Goal: Find specific page/section: Find specific page/section

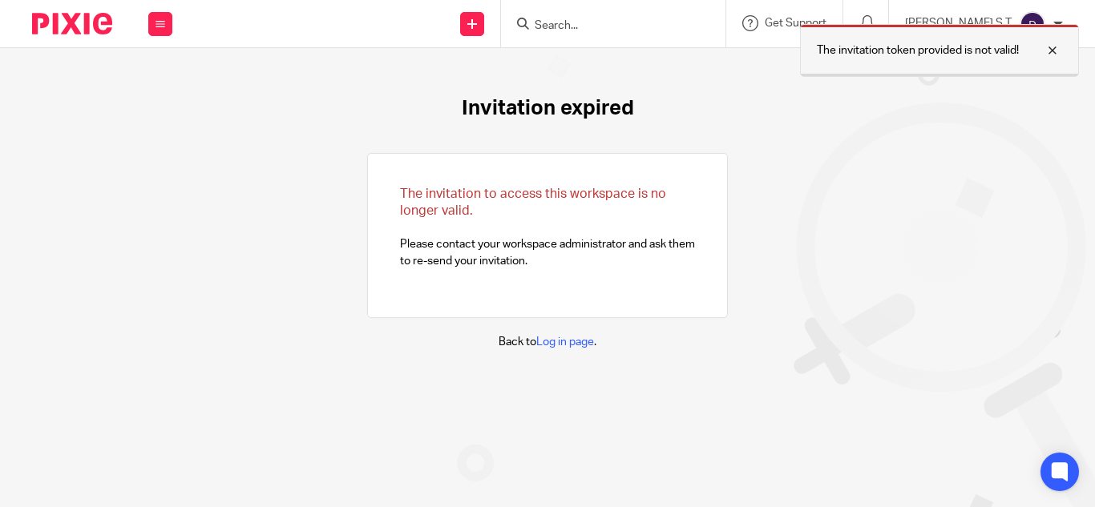
click at [1055, 52] on div at bounding box center [1040, 50] width 43 height 19
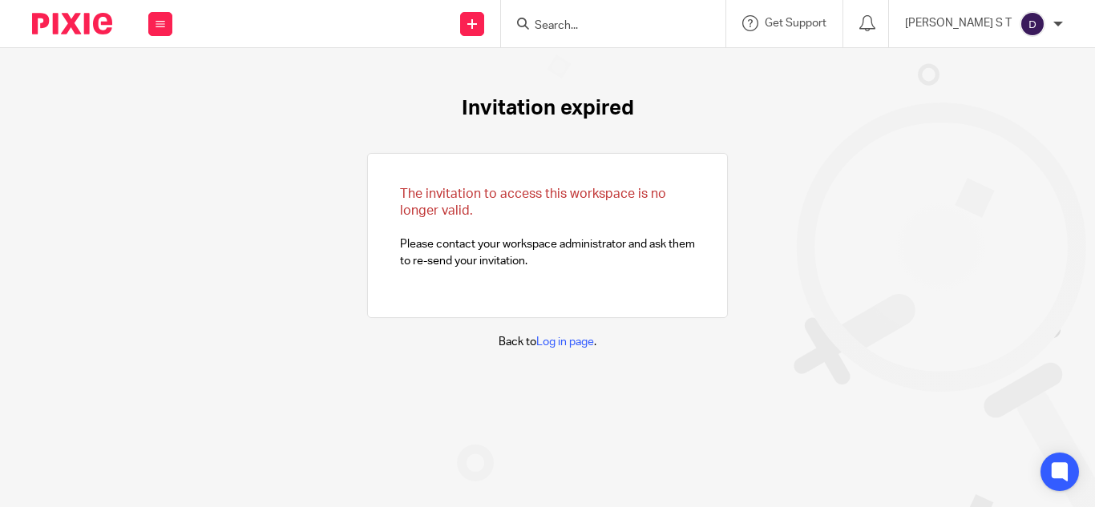
click at [601, 29] on input "Search" at bounding box center [605, 26] width 144 height 14
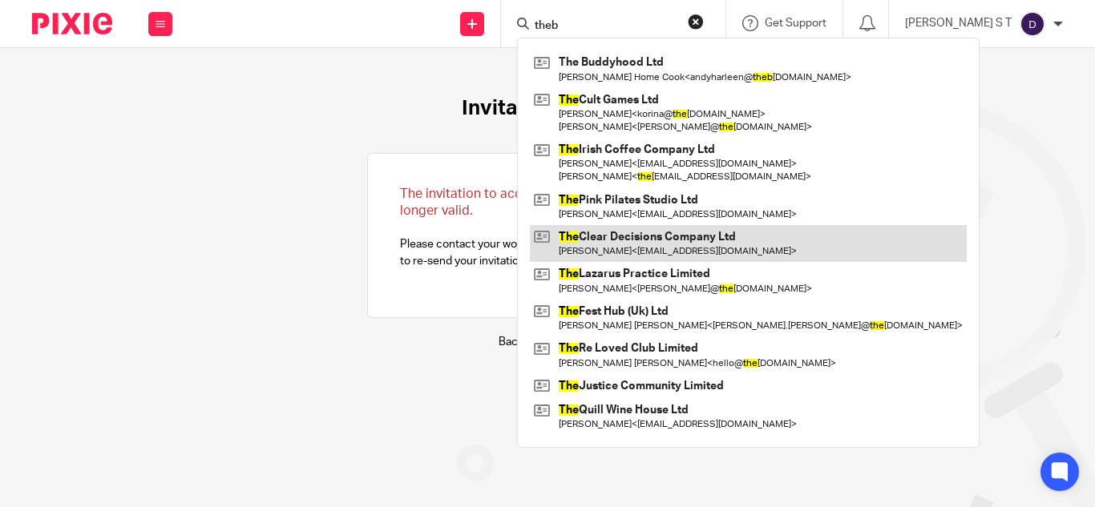
type input "theb"
click at [688, 241] on link at bounding box center [748, 243] width 437 height 37
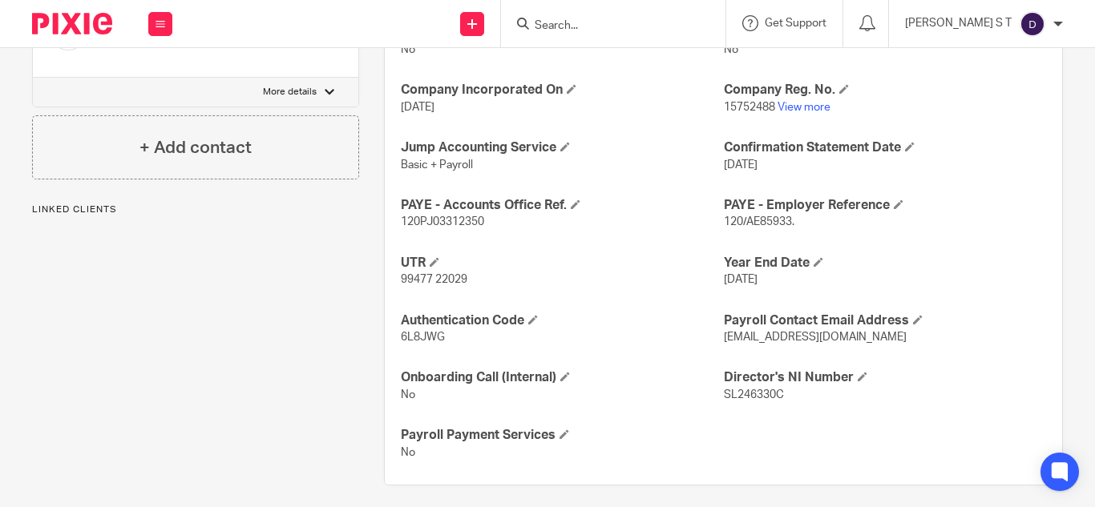
scroll to position [645, 0]
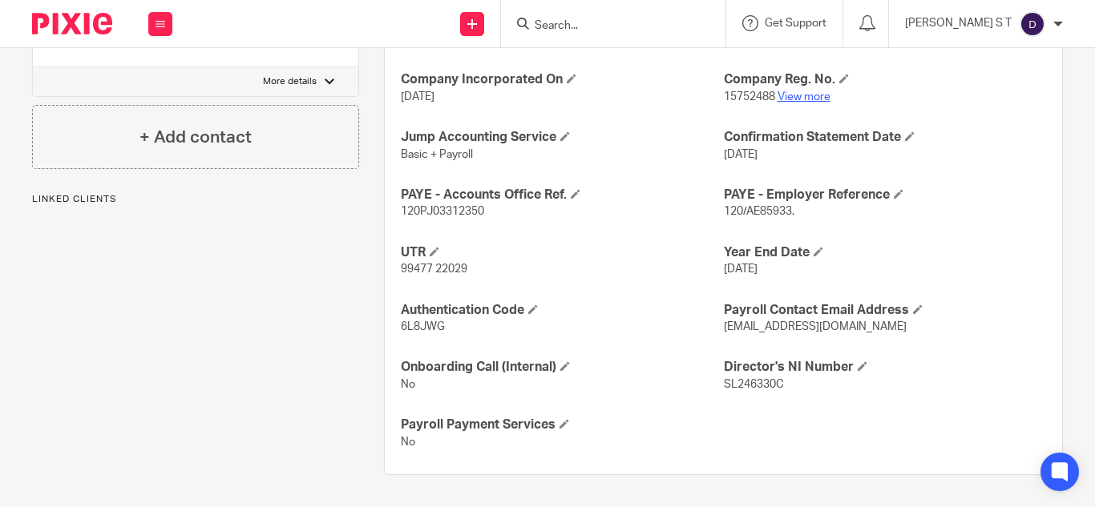
click at [794, 95] on link "View more" at bounding box center [804, 96] width 53 height 11
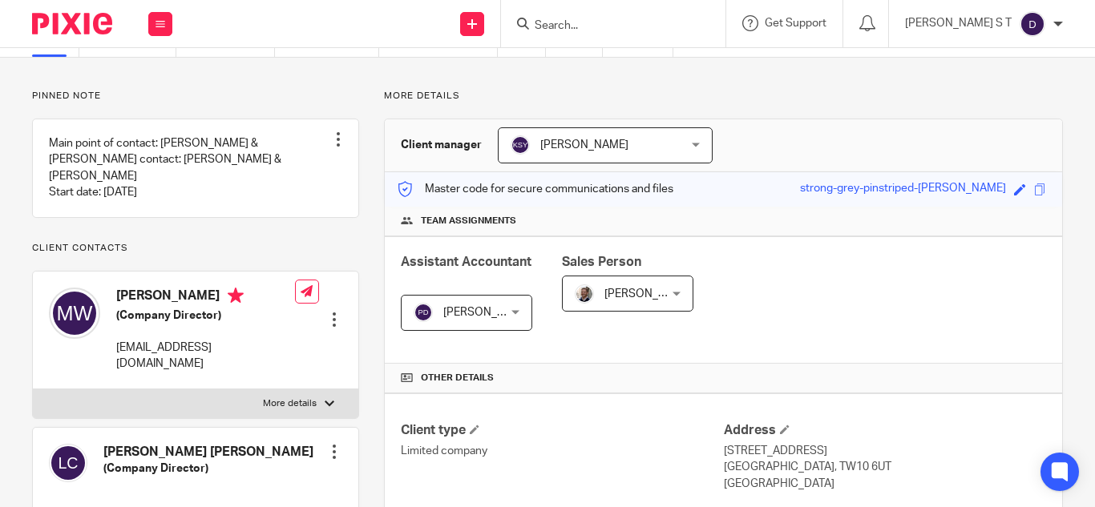
scroll to position [80, 0]
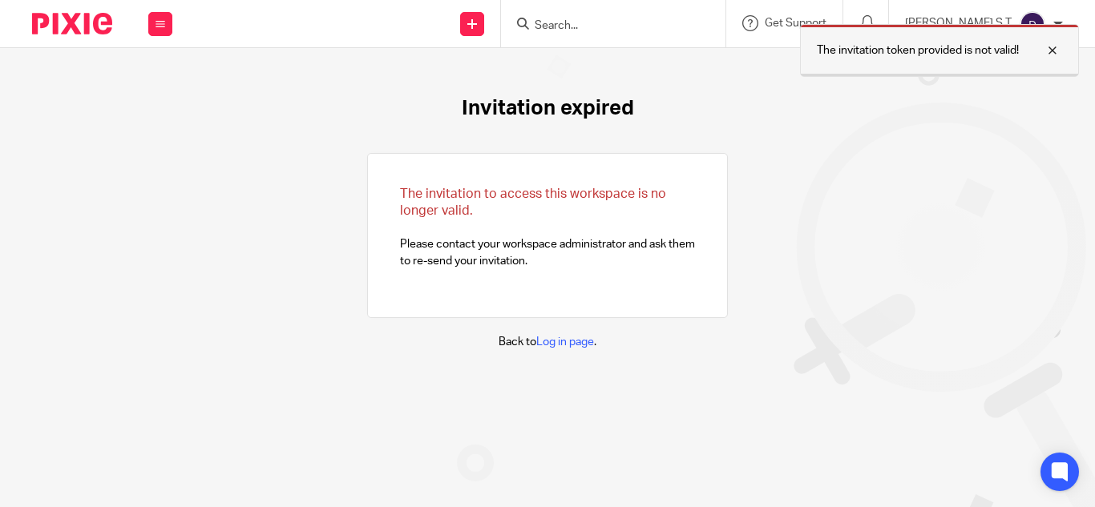
drag, startPoint x: 1055, startPoint y: 46, endPoint x: 1021, endPoint y: 46, distance: 33.7
click at [1055, 46] on div at bounding box center [1040, 50] width 43 height 19
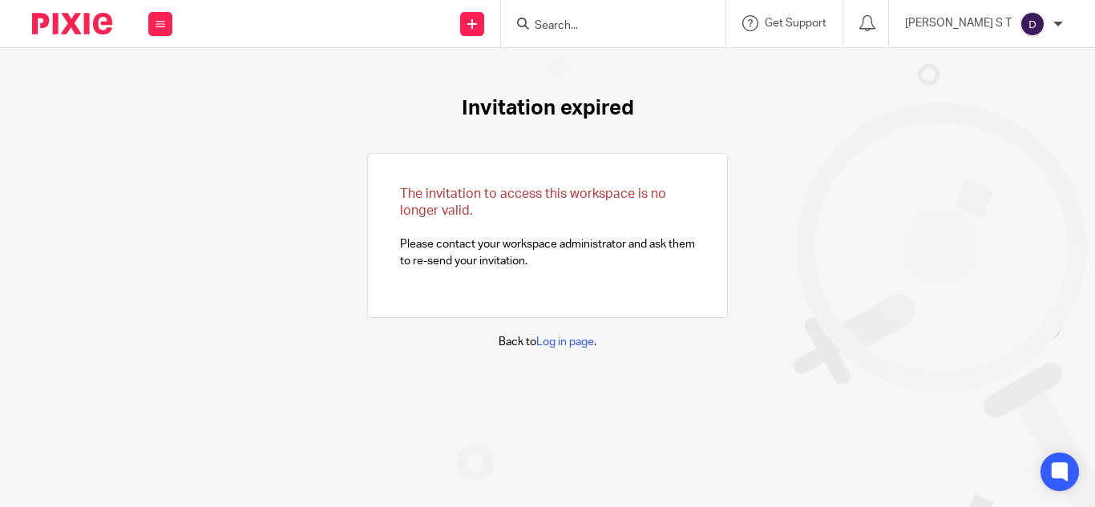
click at [601, 29] on input "Search" at bounding box center [605, 26] width 144 height 14
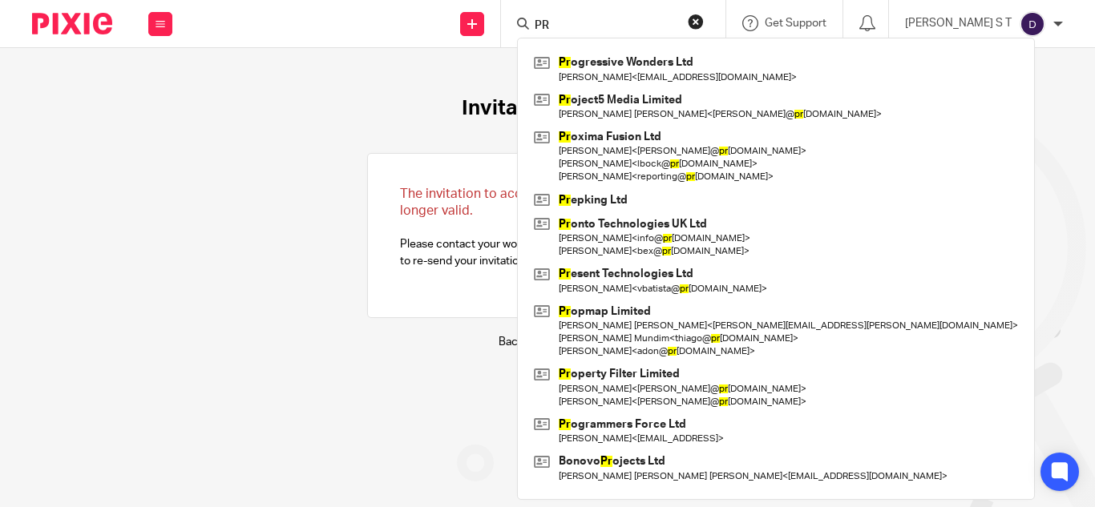
type input "P"
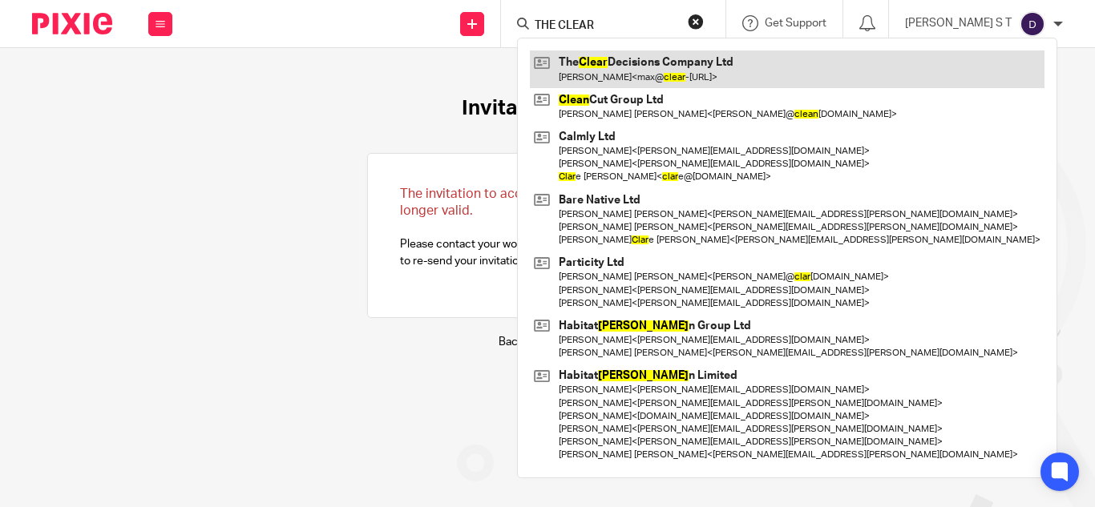
type input "THE CLEAR"
click at [681, 59] on link at bounding box center [787, 69] width 515 height 37
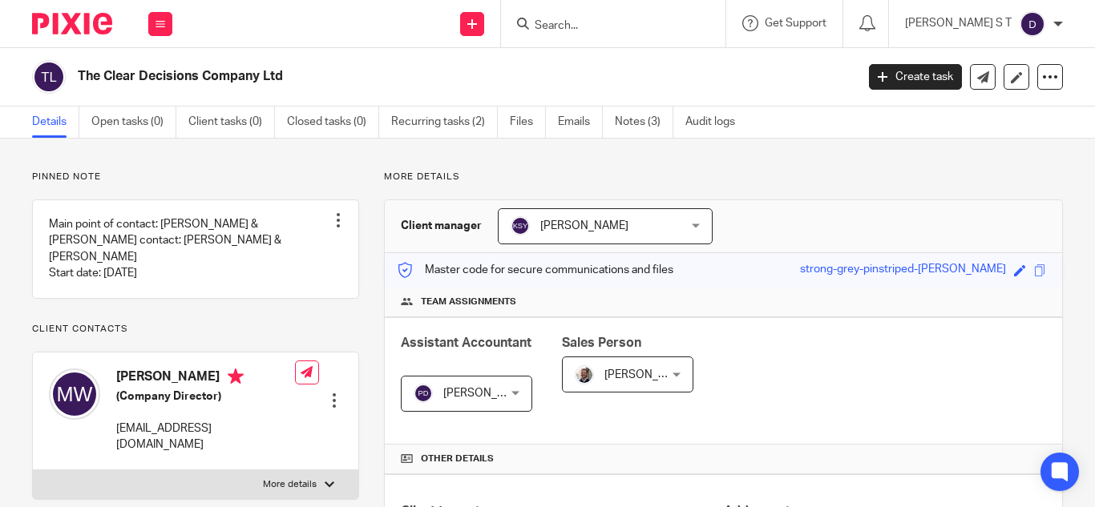
scroll to position [645, 0]
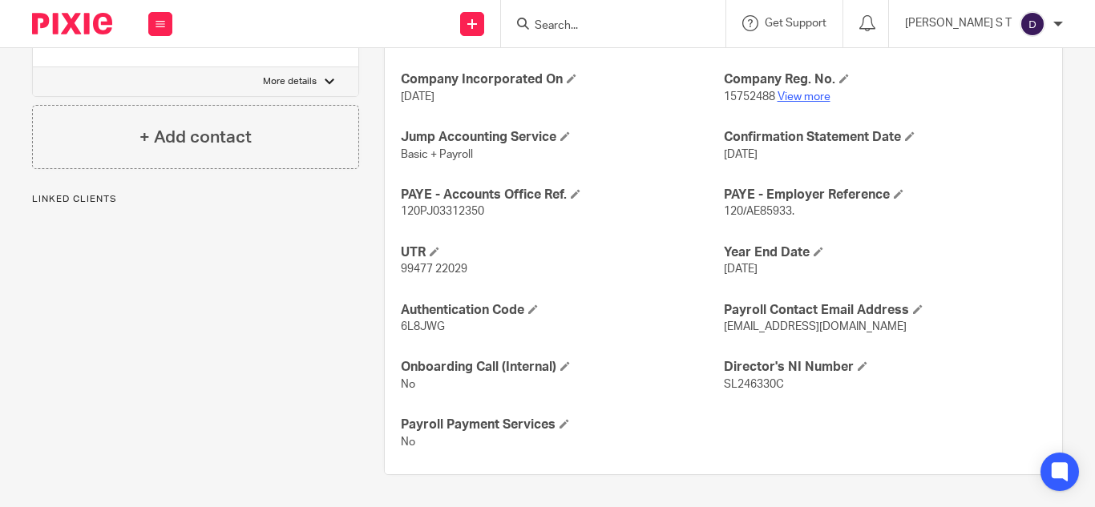
click at [795, 97] on link "View more" at bounding box center [804, 96] width 53 height 11
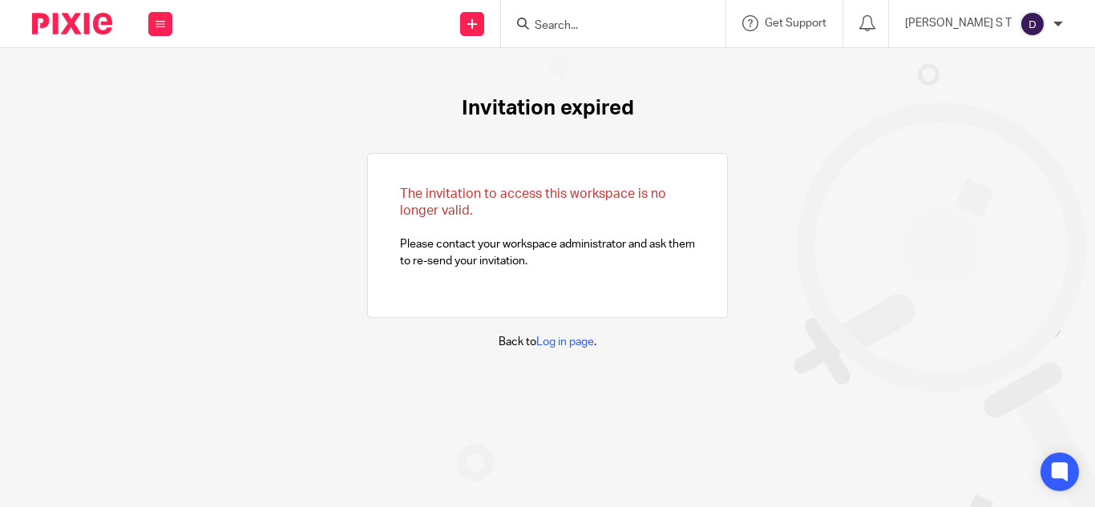
click at [600, 30] on input "Search" at bounding box center [605, 26] width 144 height 14
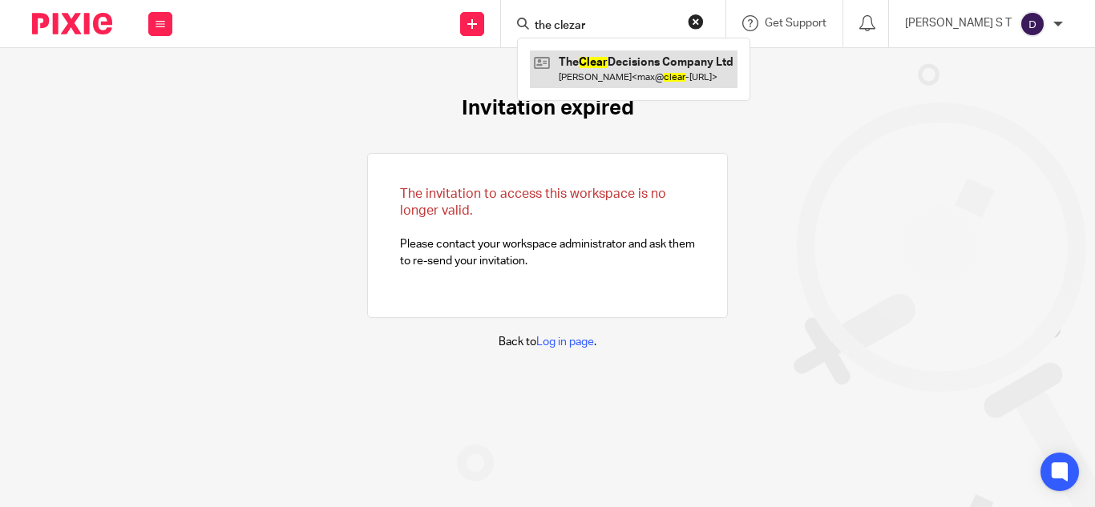
type input "the clezar"
click at [609, 70] on link at bounding box center [634, 69] width 208 height 37
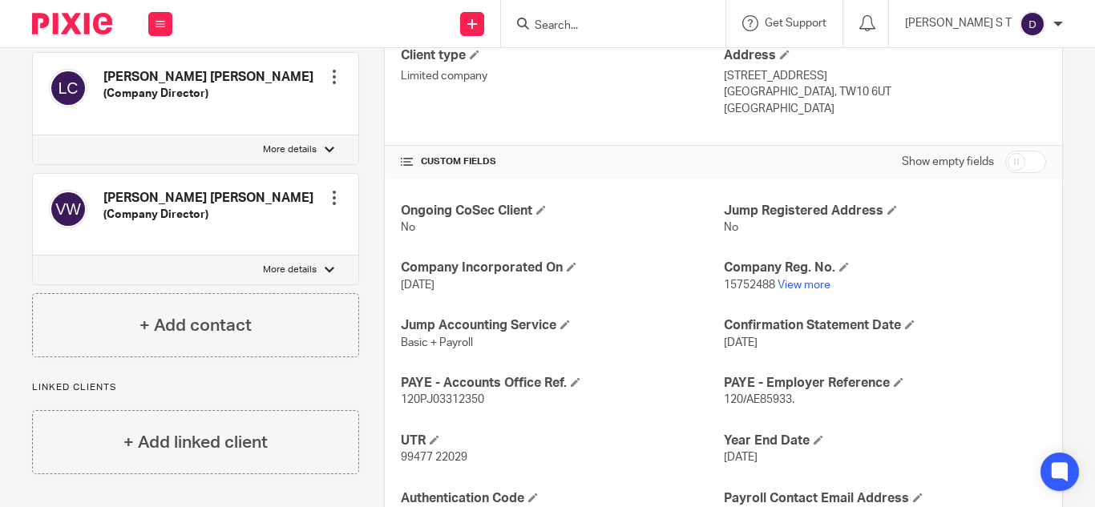
scroll to position [481, 0]
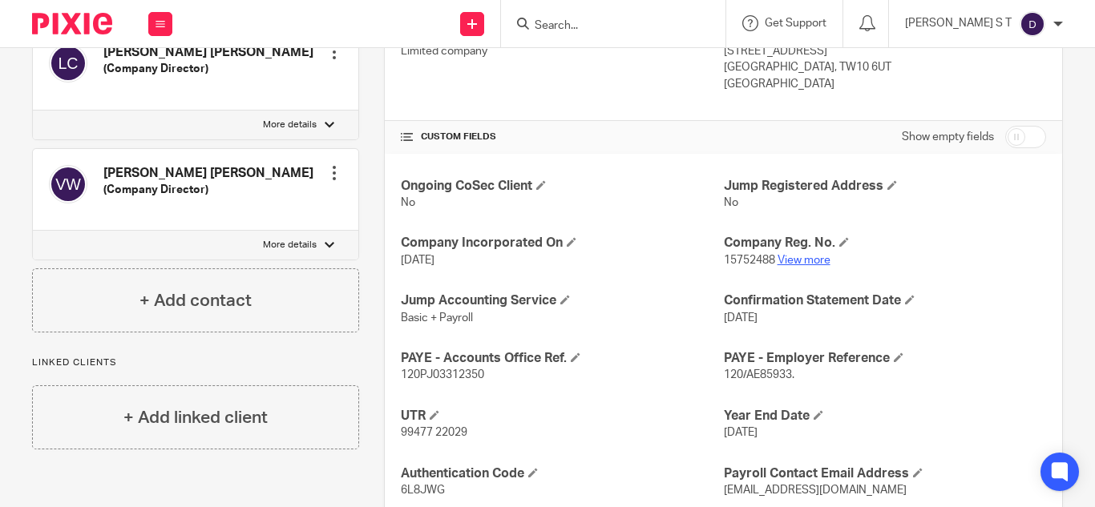
click at [800, 260] on link "View more" at bounding box center [804, 260] width 53 height 11
